Goal: Task Accomplishment & Management: Use online tool/utility

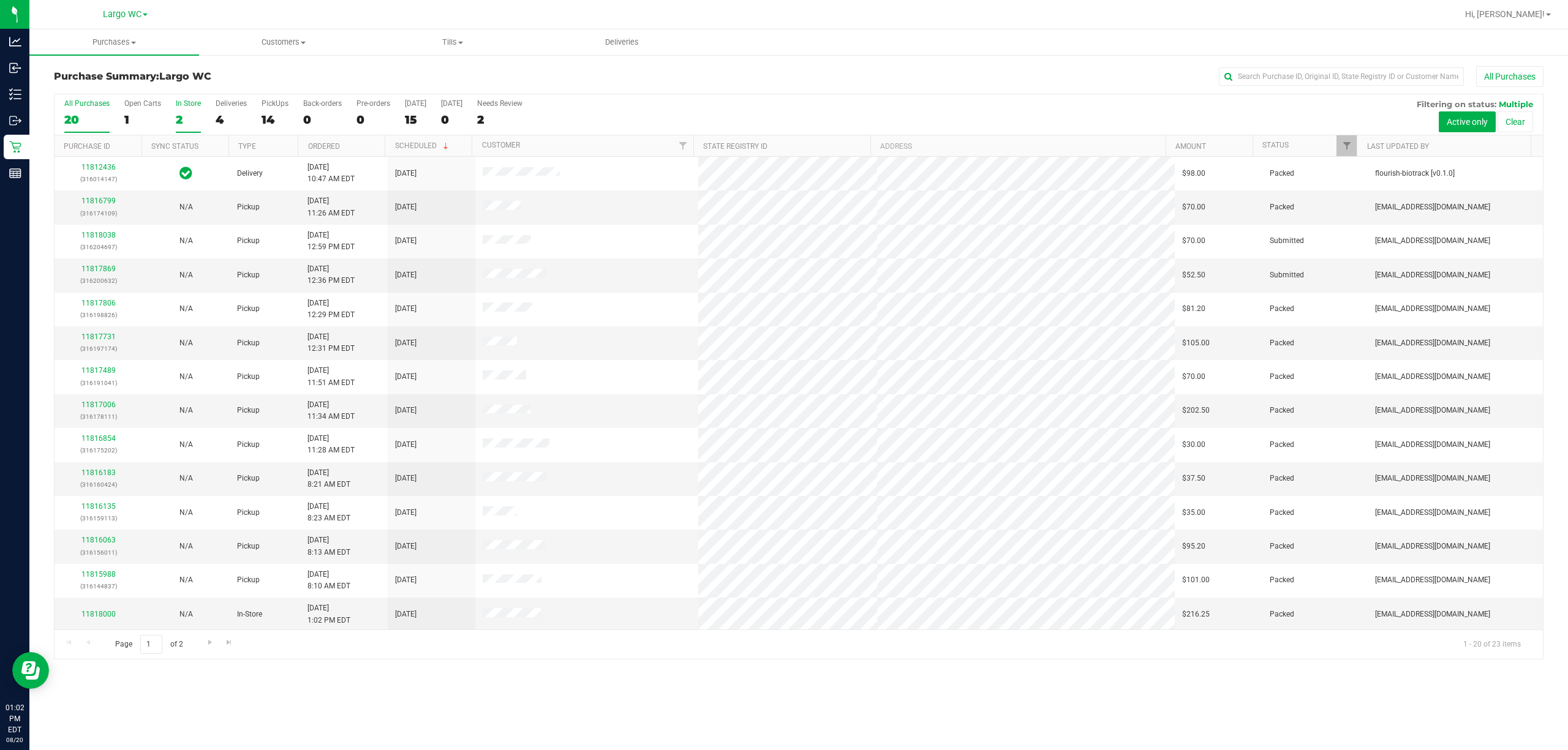
click at [189, 99] on div "In Store" at bounding box center [188, 104] width 25 height 9
click at [0, 0] on input "In Store 2" at bounding box center [0, 0] width 0 height 0
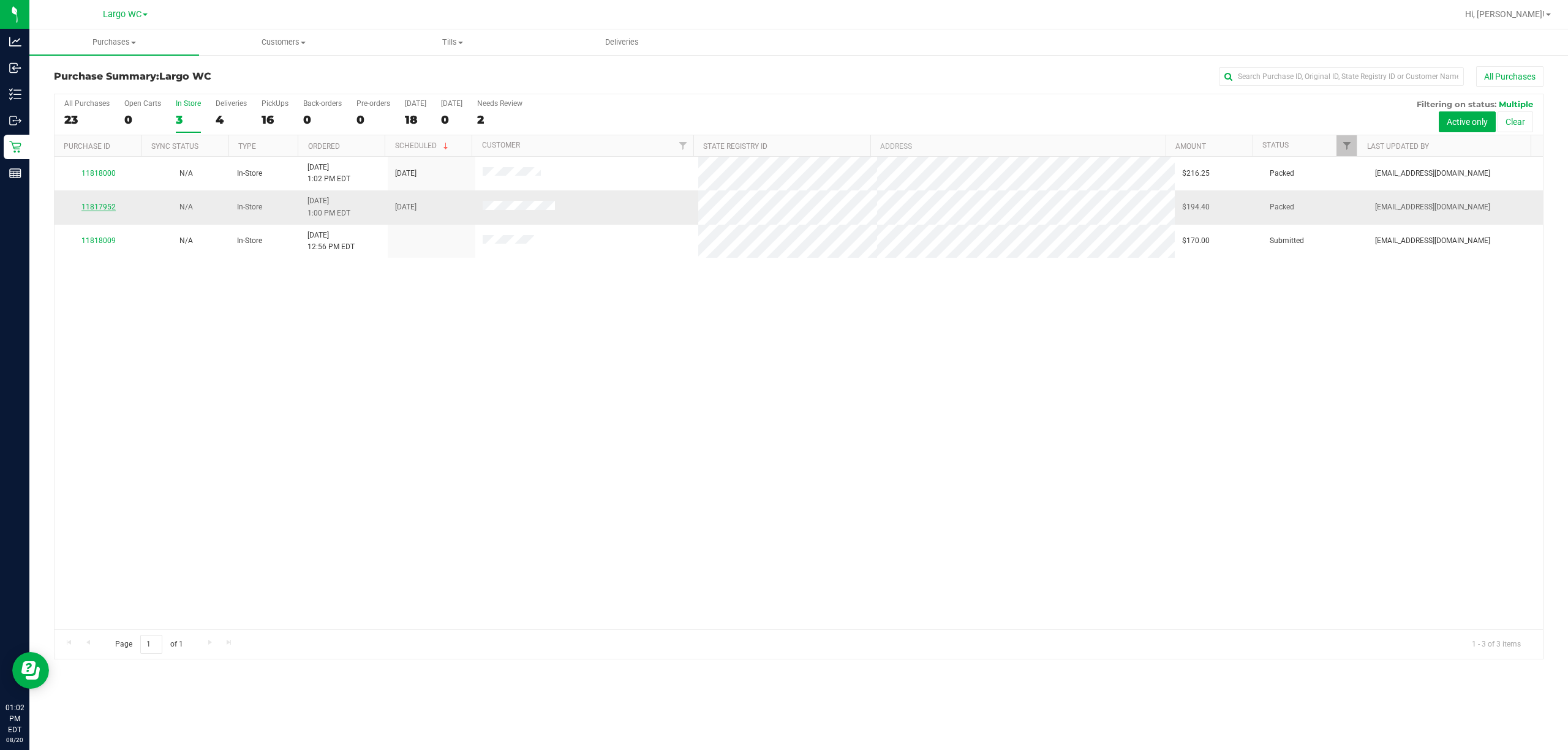
click at [101, 207] on link "11817952" at bounding box center [98, 207] width 34 height 9
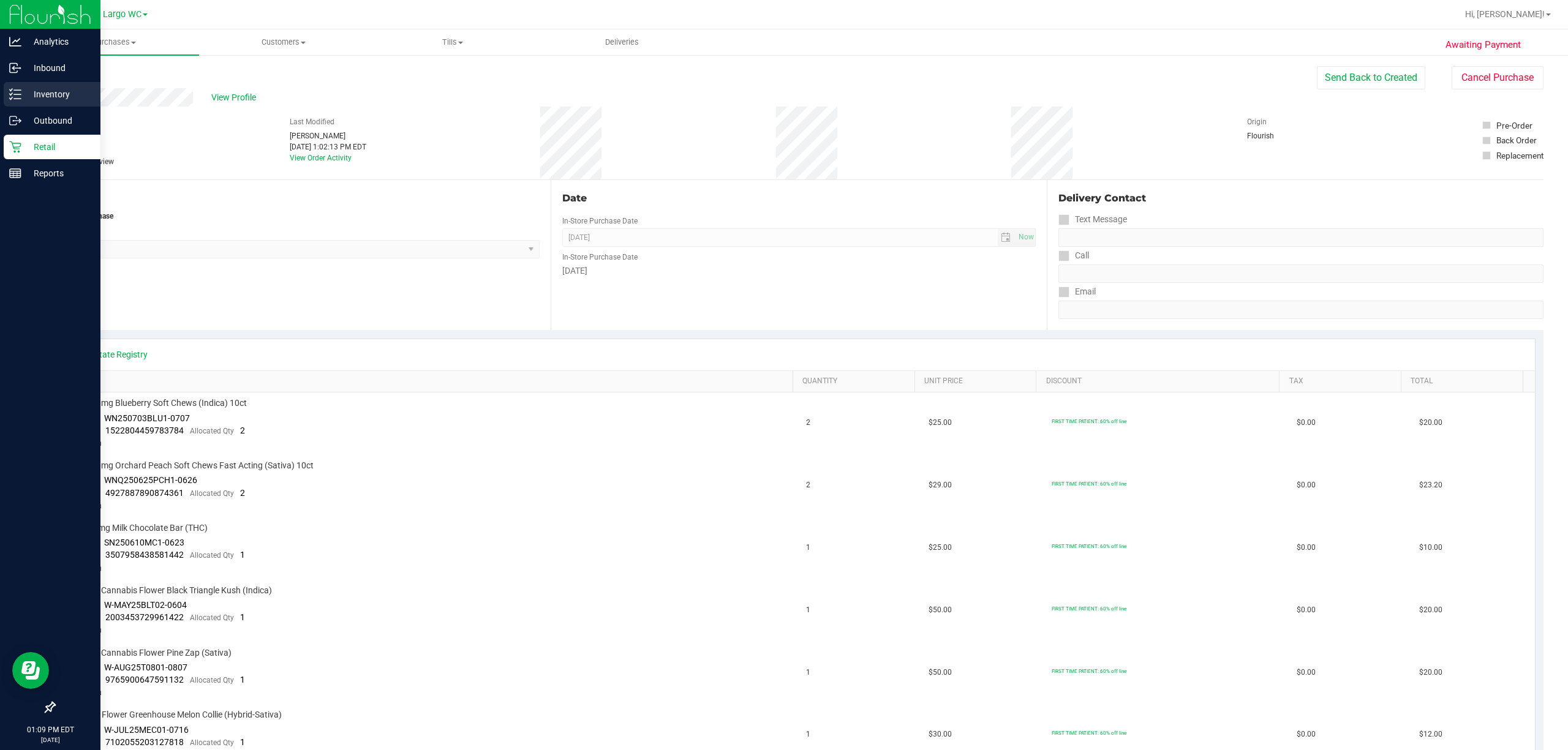
click at [17, 90] on line at bounding box center [17, 90] width 7 height 0
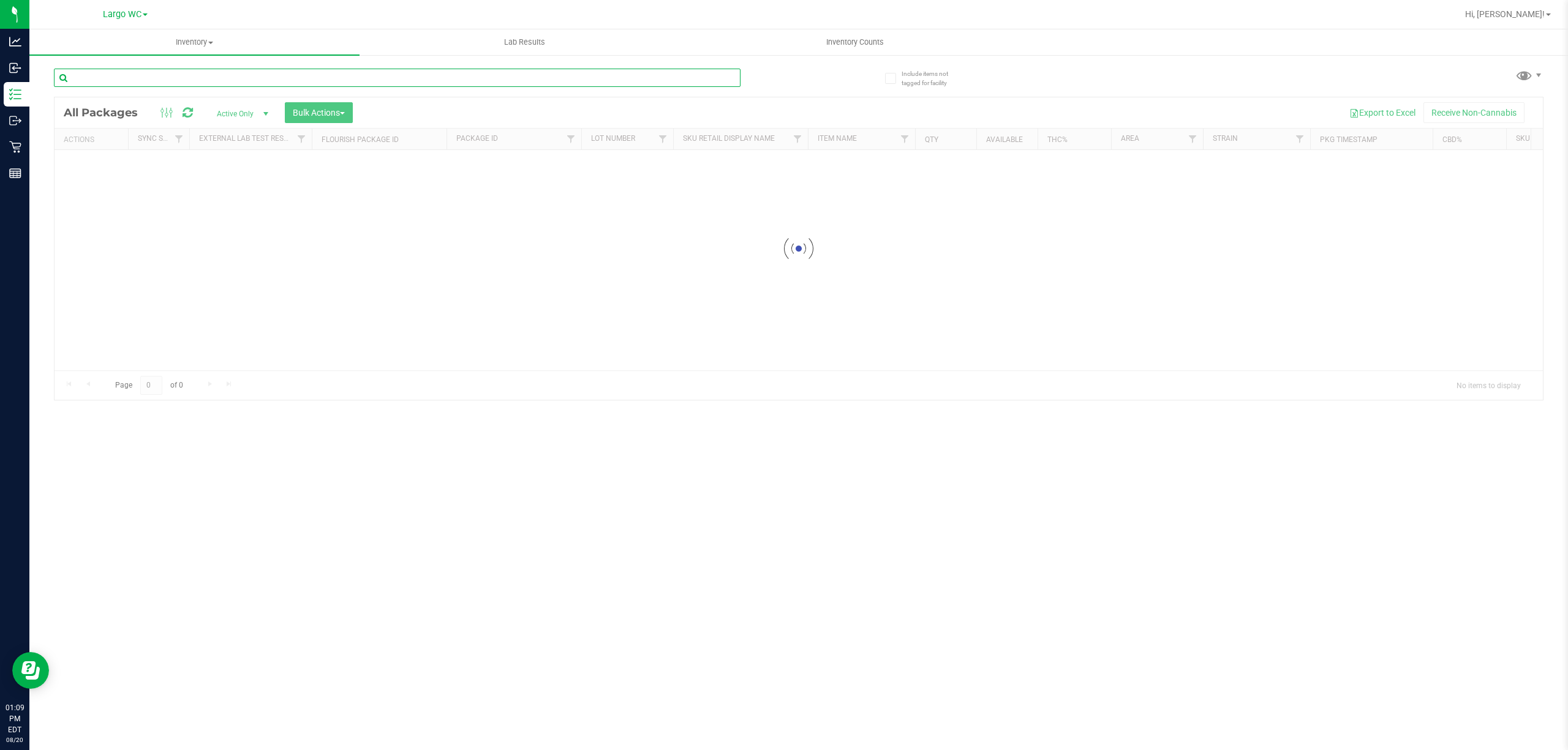
click at [252, 77] on input "text" at bounding box center [397, 77] width 687 height 18
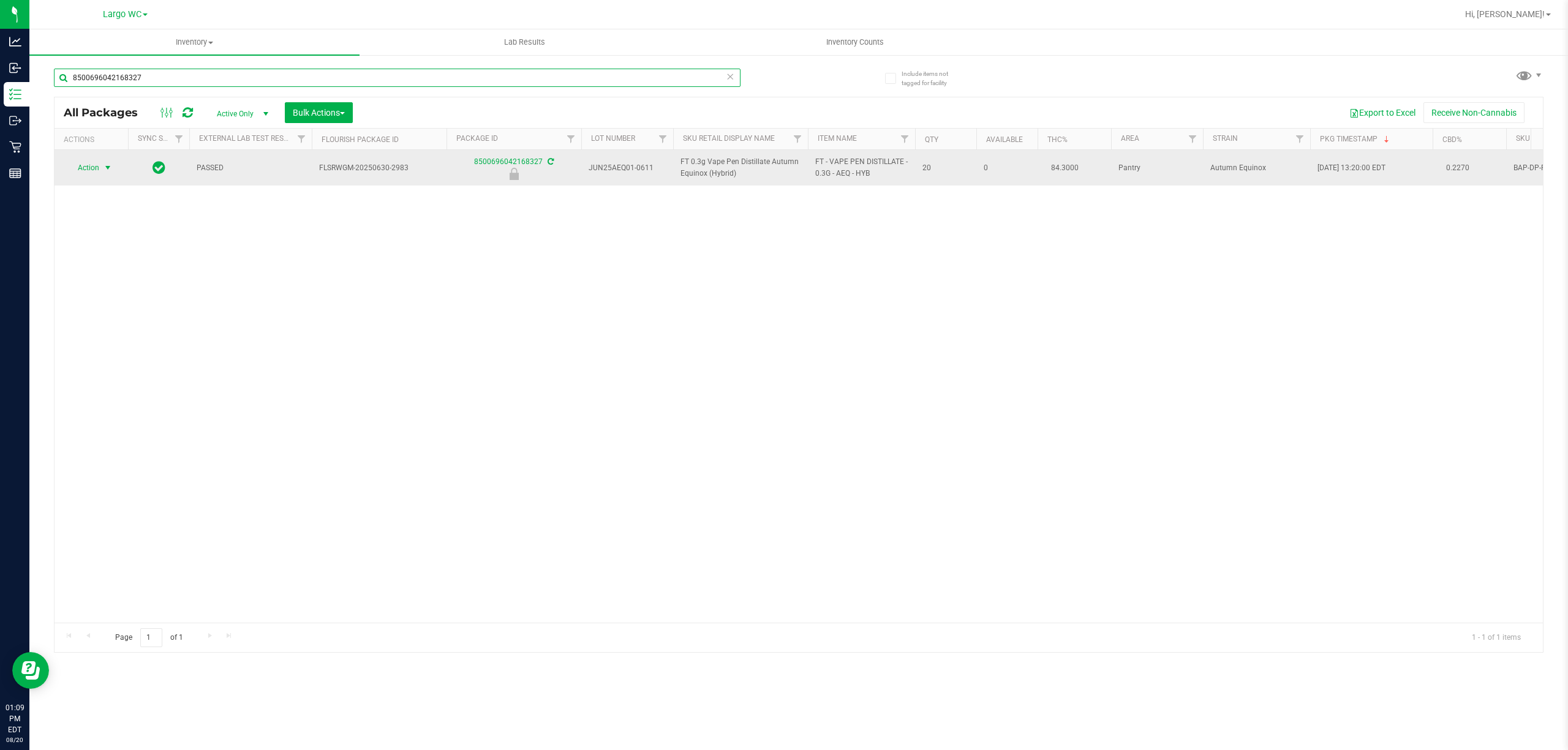
type input "8500696042168327"
click at [106, 168] on span "select" at bounding box center [108, 168] width 10 height 10
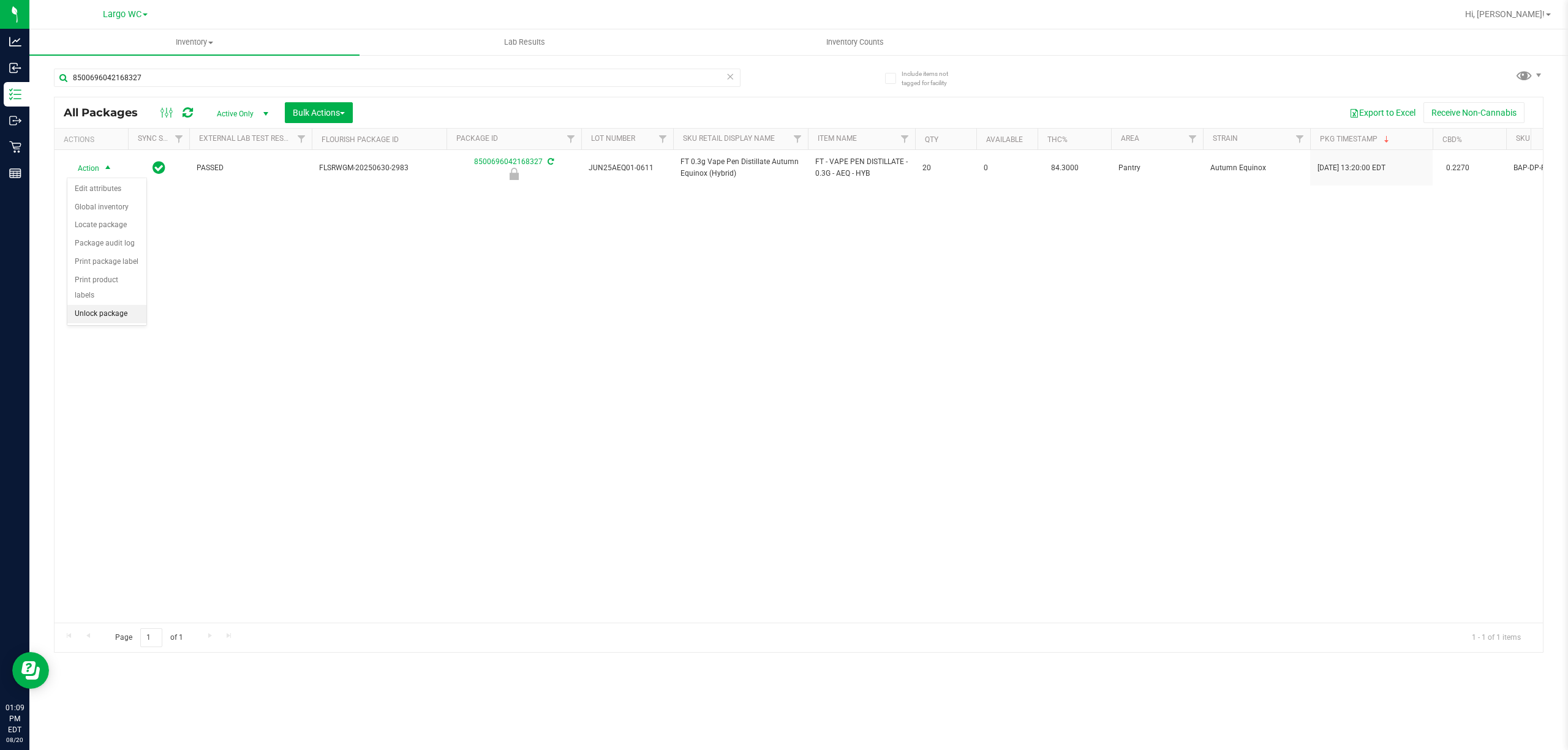
click at [120, 317] on li "Unlock package" at bounding box center [107, 313] width 79 height 18
